Goal: Find contact information: Find contact information

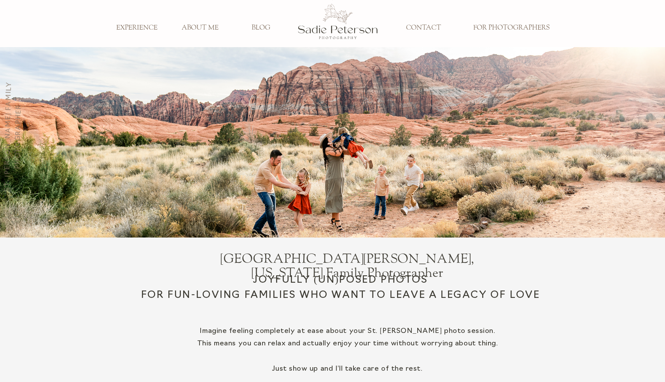
click at [264, 27] on h3 "BLOG" at bounding box center [260, 28] width 51 height 9
